Goal: Navigation & Orientation: Understand site structure

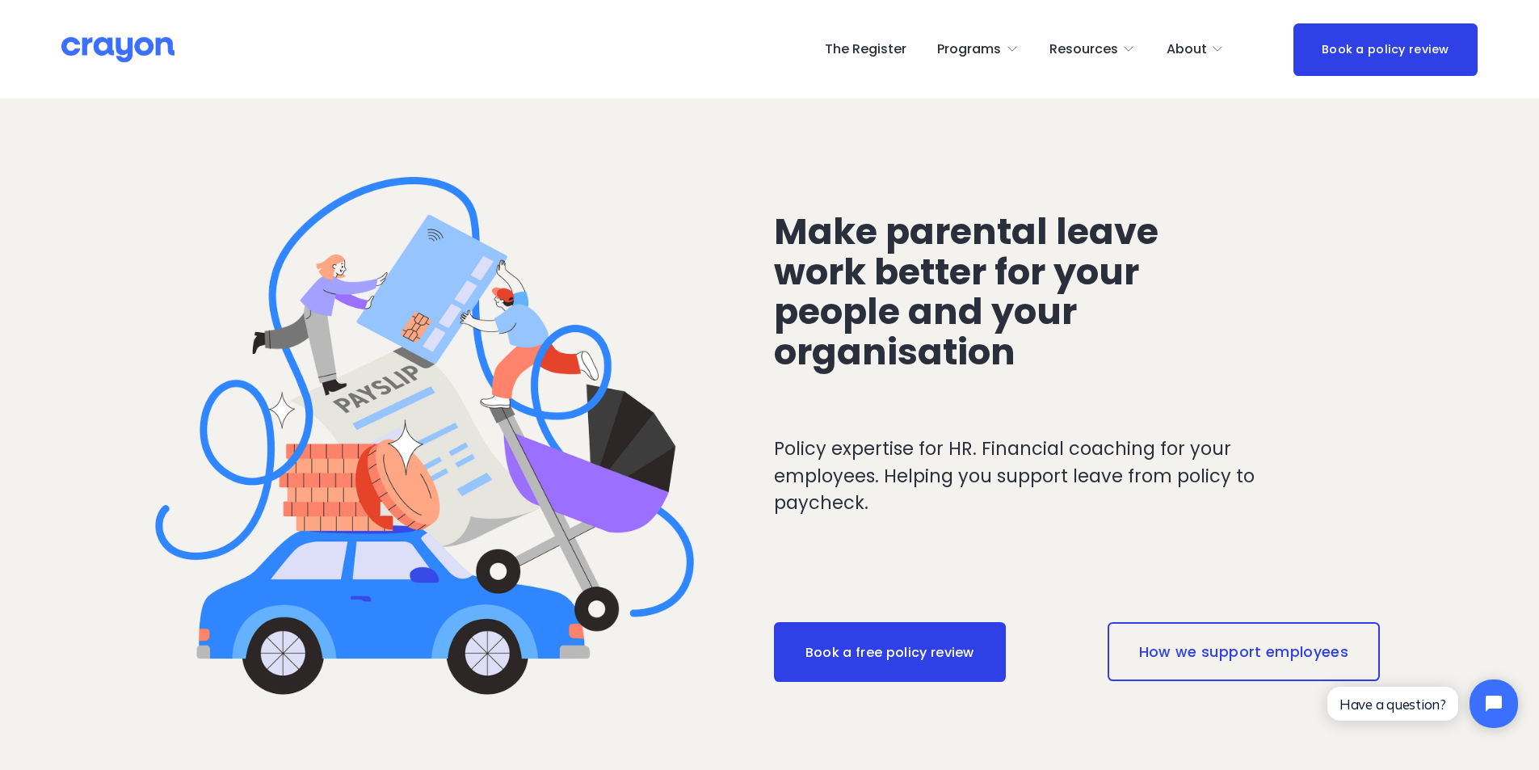
click at [0, 0] on span "Parent Hub" at bounding box center [0, 0] width 0 height 0
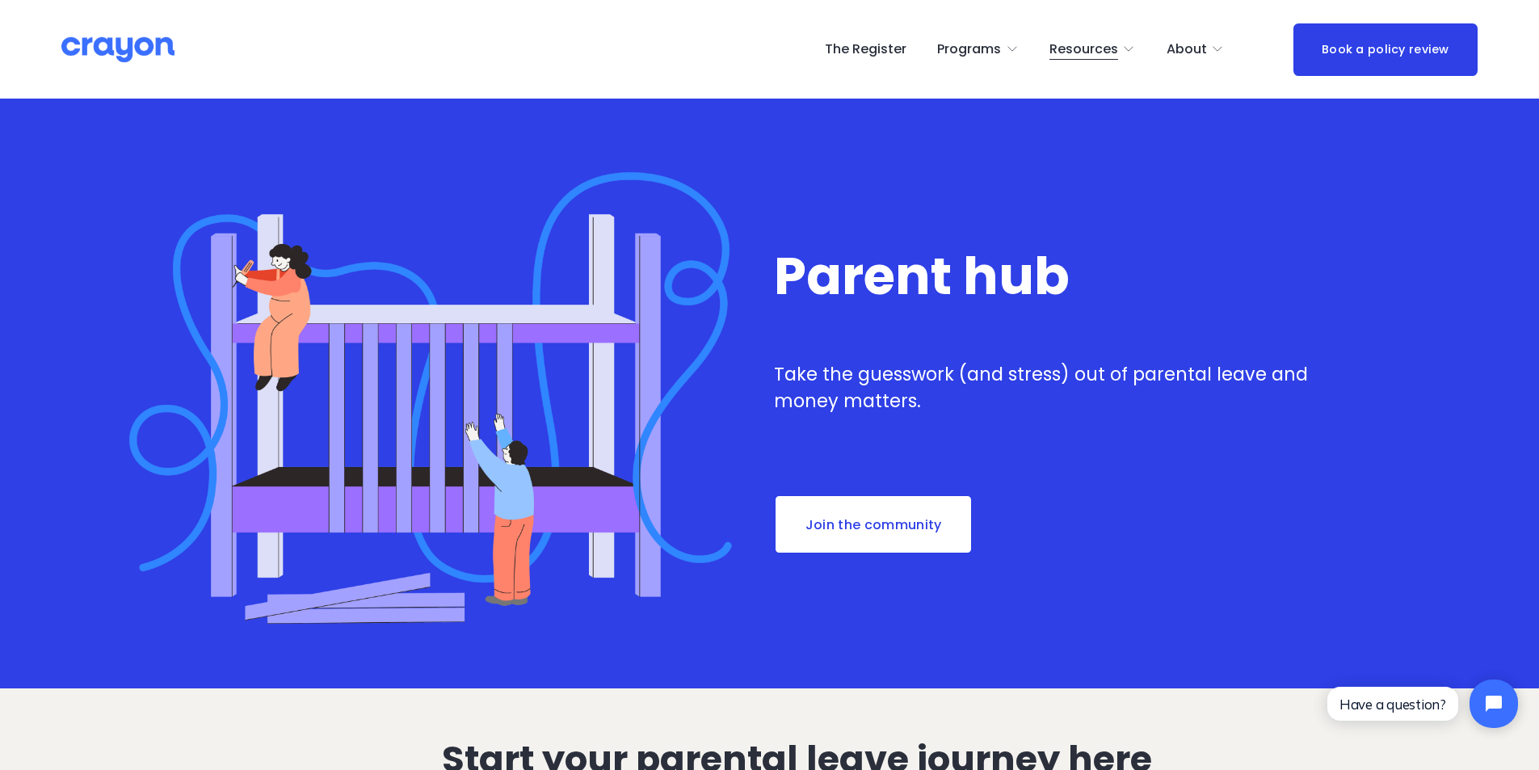
click at [882, 49] on link "The Register" at bounding box center [866, 49] width 82 height 26
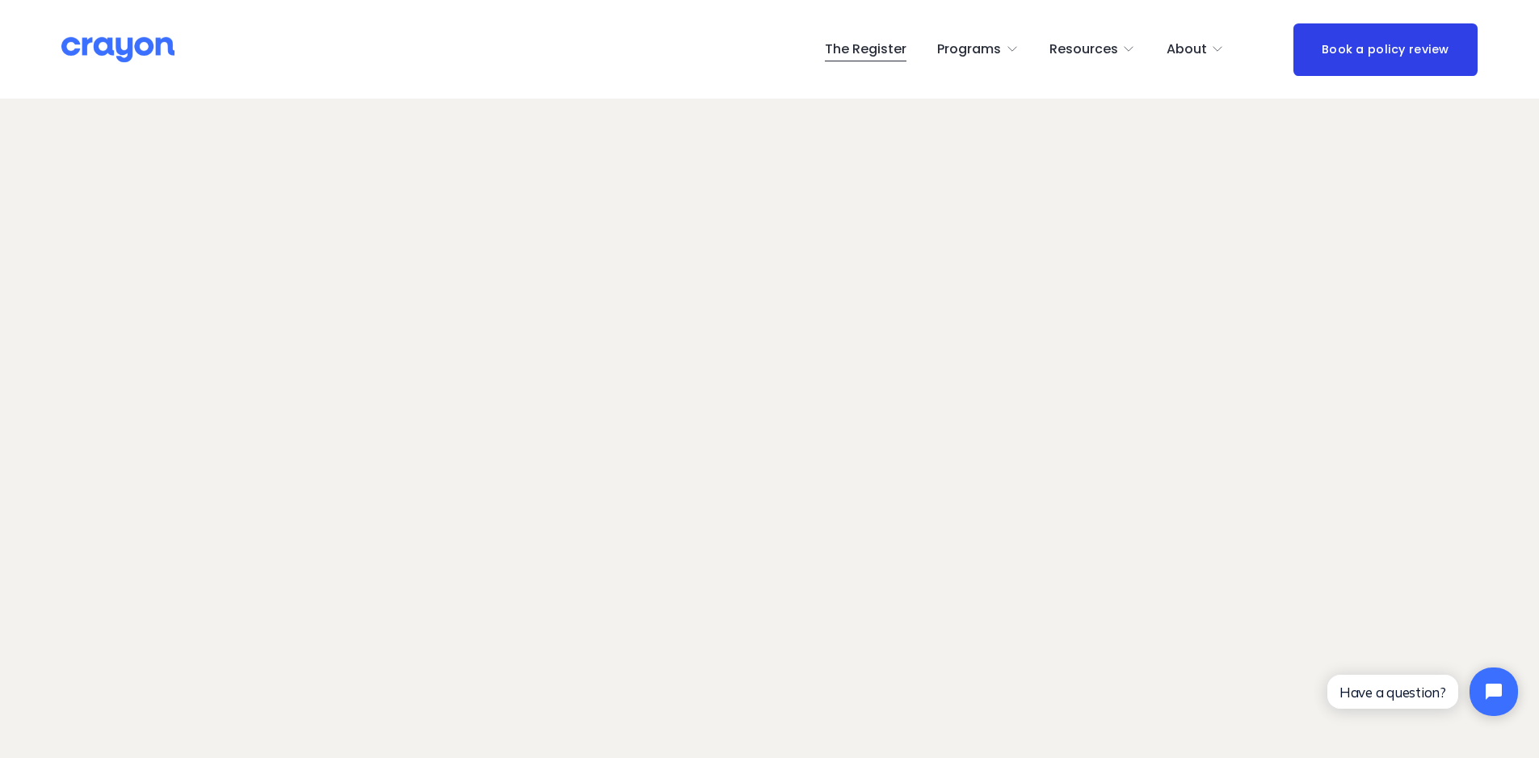
click at [149, 49] on img at bounding box center [117, 50] width 113 height 28
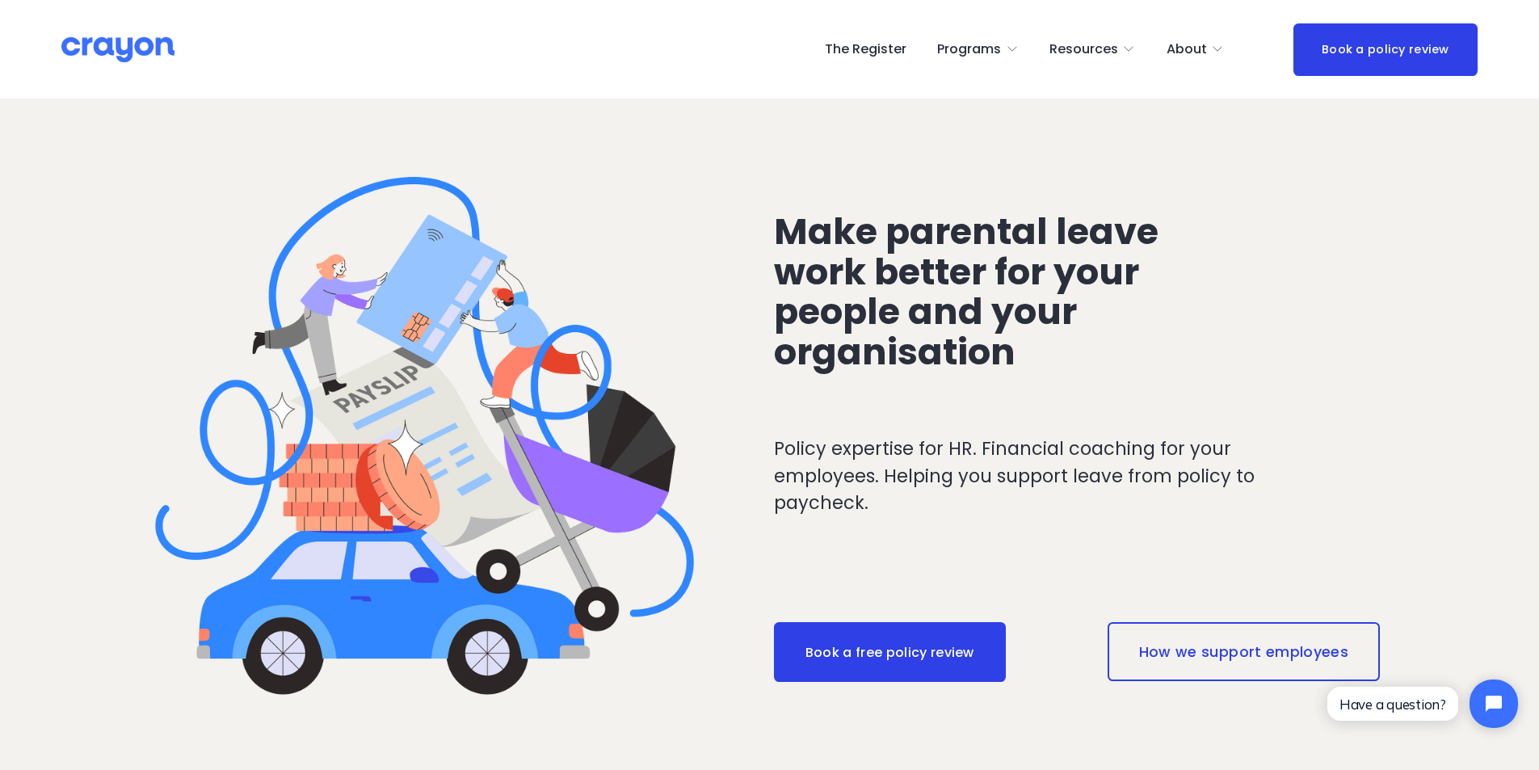
click at [105, 45] on img at bounding box center [117, 50] width 113 height 28
click at [0, 0] on span "Parent Hub" at bounding box center [0, 0] width 0 height 0
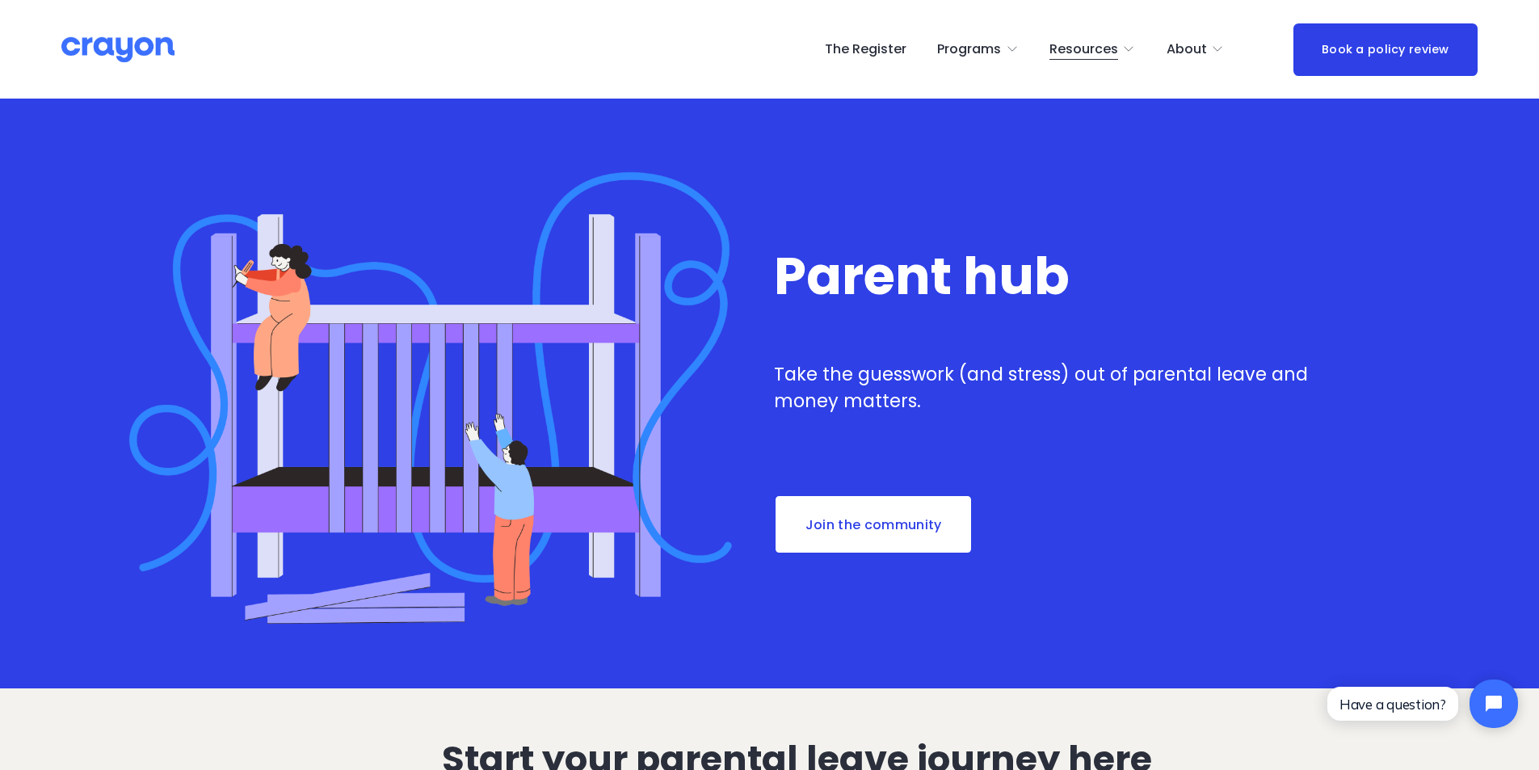
click at [0, 0] on span "Employer hub" at bounding box center [0, 0] width 0 height 0
